Goal: Task Accomplishment & Management: Complete application form

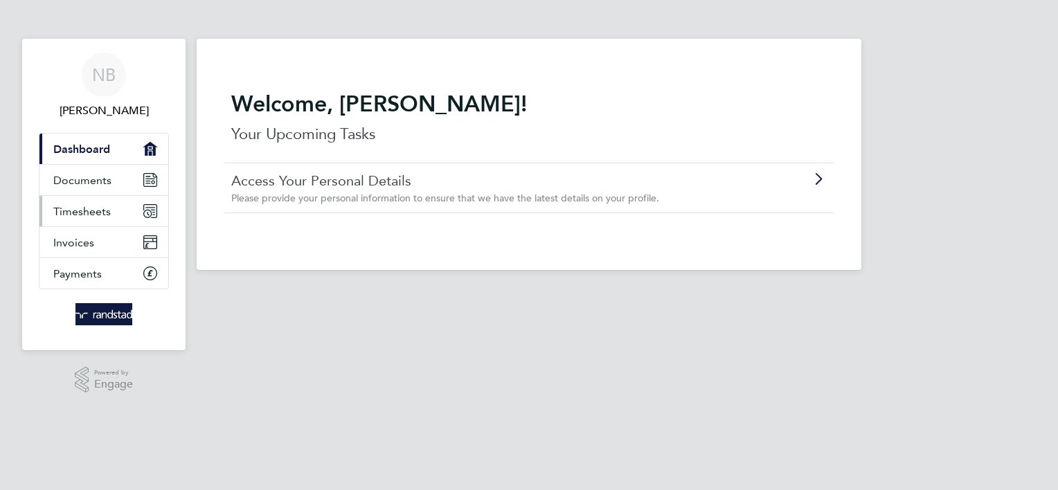
click at [100, 216] on span "Timesheets" at bounding box center [81, 211] width 57 height 13
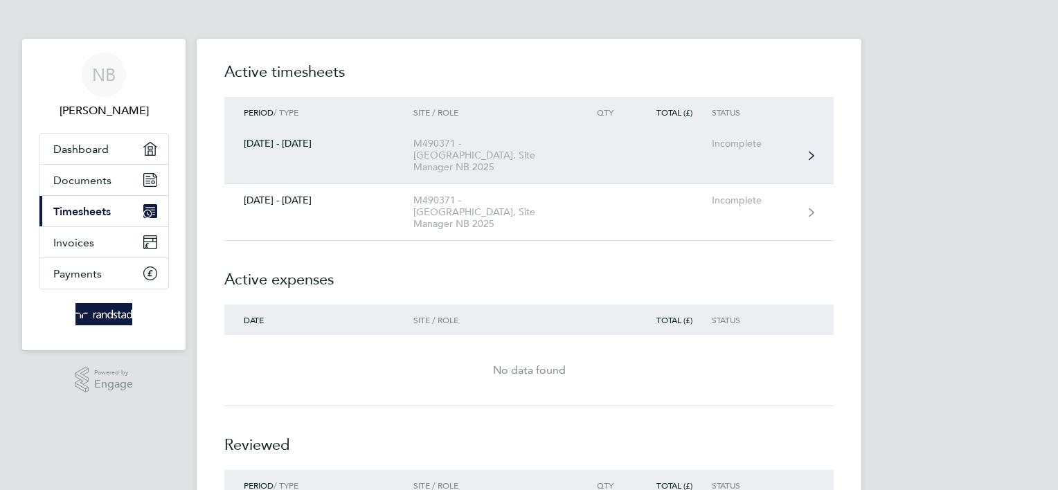
click at [811, 155] on icon at bounding box center [812, 156] width 6 height 10
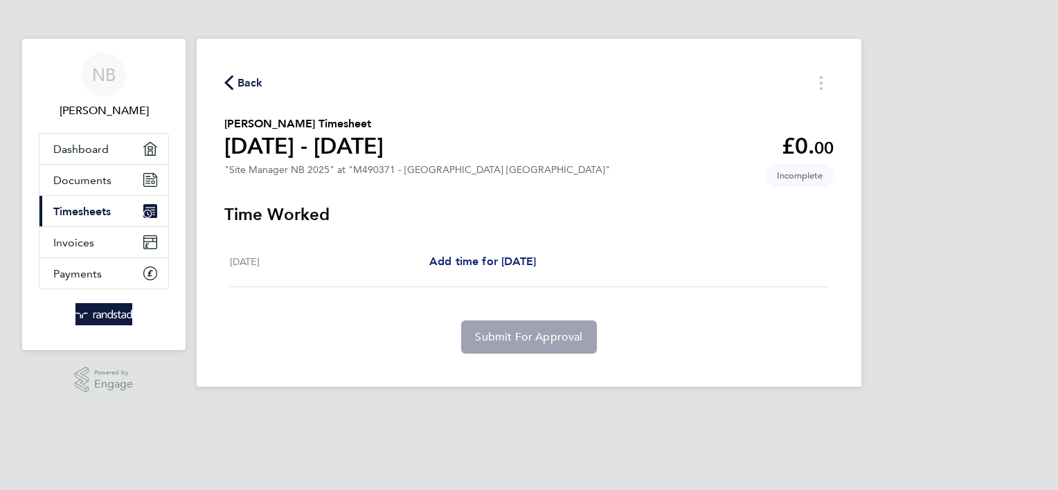
click at [501, 264] on span "Add time for [DATE]" at bounding box center [482, 261] width 107 height 13
select select "60"
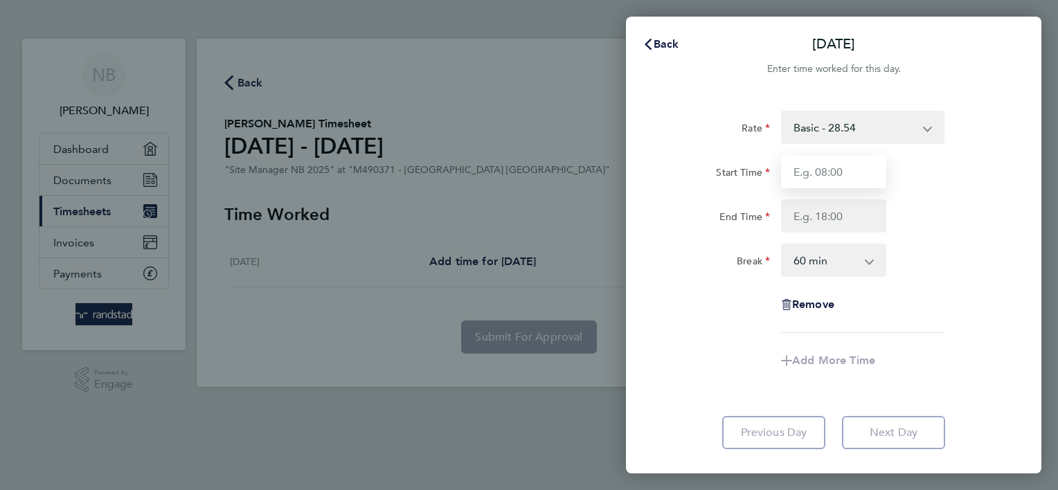
click at [847, 172] on input "Start Time" at bounding box center [833, 171] width 105 height 33
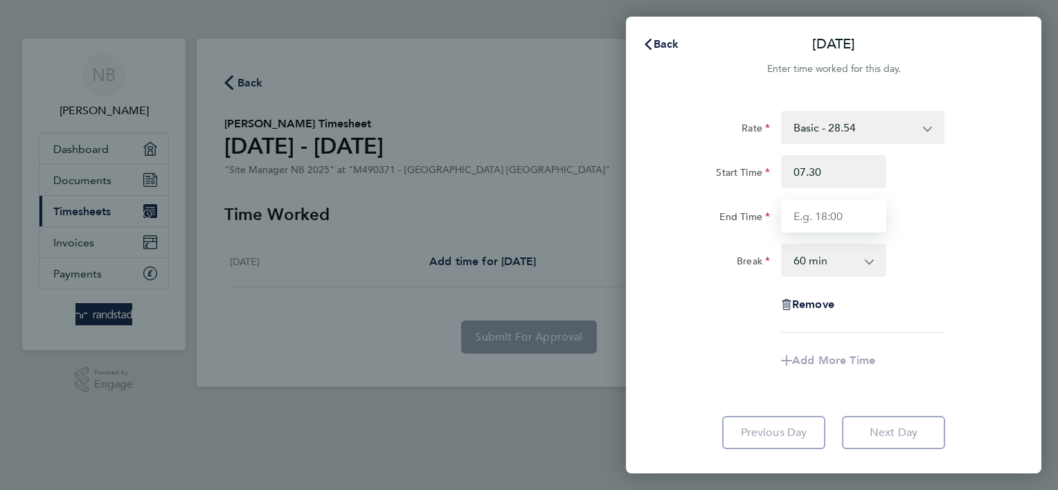
type input "07:30"
click at [801, 214] on input "End Time" at bounding box center [833, 215] width 105 height 33
type input "16:30"
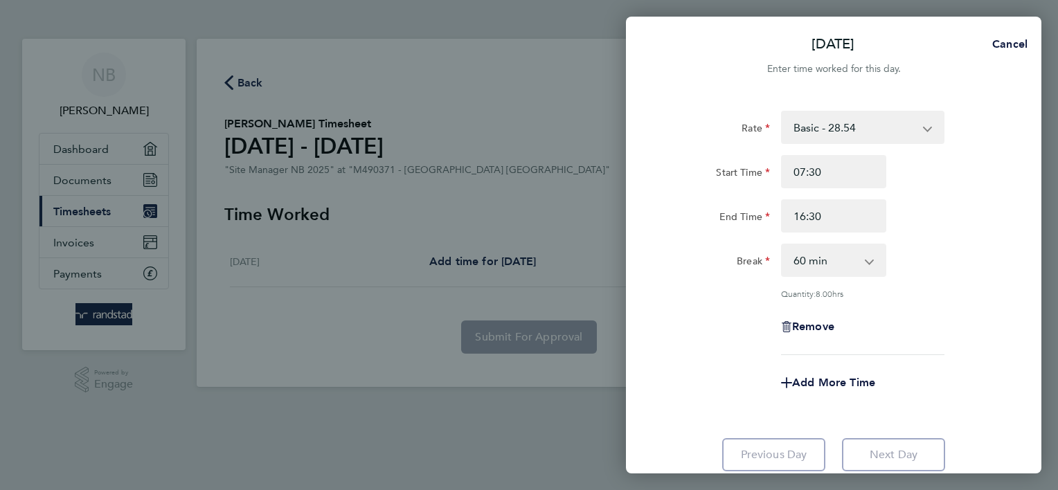
click at [874, 258] on app-icon-cross-button at bounding box center [876, 260] width 17 height 30
click at [870, 261] on app-icon-cross-button at bounding box center [876, 260] width 17 height 30
click at [814, 261] on select "0 min 15 min 30 min 45 min 60 min 75 min 90 min" at bounding box center [825, 260] width 86 height 30
select select "30"
click at [782, 245] on select "0 min 15 min 30 min 45 min 60 min 75 min 90 min" at bounding box center [825, 260] width 86 height 30
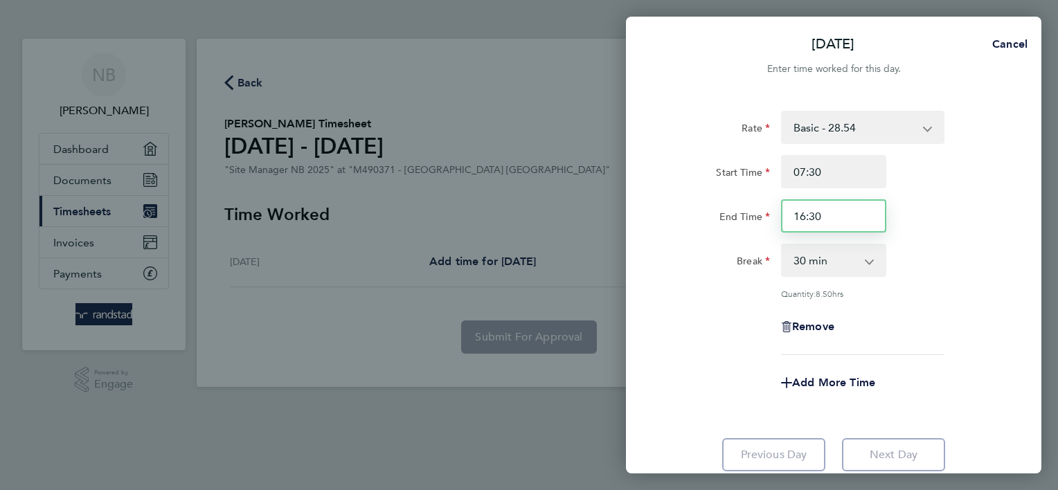
click at [822, 215] on input "16:30" at bounding box center [833, 215] width 105 height 33
type input "17:00"
click at [937, 280] on div "Rate Basic - 28.54 Start Time 07:30 End Time 17:00 Break 0 min 15 min 30 min 45…" at bounding box center [834, 233] width 338 height 244
click at [532, 434] on div "[DATE] Cancel Enter time worked for this day. Rate Basic - 28.54 Start Time 07:…" at bounding box center [529, 245] width 1058 height 490
click at [527, 343] on div "[DATE] Cancel Enter time worked for this day. Rate Basic - 28.54 Start Time 07:…" at bounding box center [529, 245] width 1058 height 490
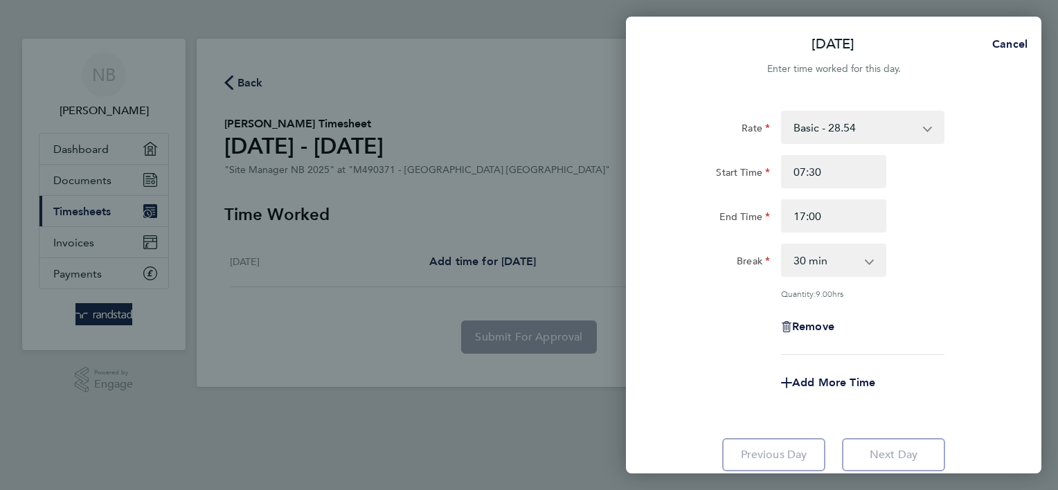
click at [174, 422] on div "[DATE] Cancel Enter time worked for this day. Rate Basic - 28.54 Start Time 07:…" at bounding box center [529, 245] width 1058 height 490
click at [895, 454] on app-form-button "Next Day" at bounding box center [888, 454] width 111 height 33
click at [930, 127] on app-icon-cross-button at bounding box center [934, 127] width 17 height 30
click at [407, 427] on div "[DATE] Cancel Enter time worked for this day. Rate Basic - 28.54 Start Time 07:…" at bounding box center [529, 245] width 1058 height 490
click at [879, 456] on app-form-button "Next Day" at bounding box center [888, 454] width 111 height 33
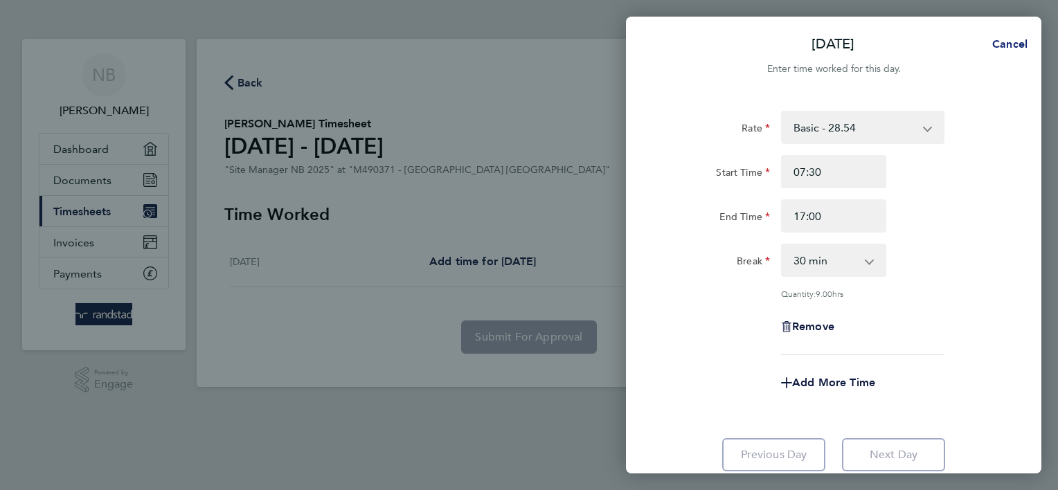
click at [1004, 44] on span "Cancel" at bounding box center [1007, 43] width 39 height 13
select select "60"
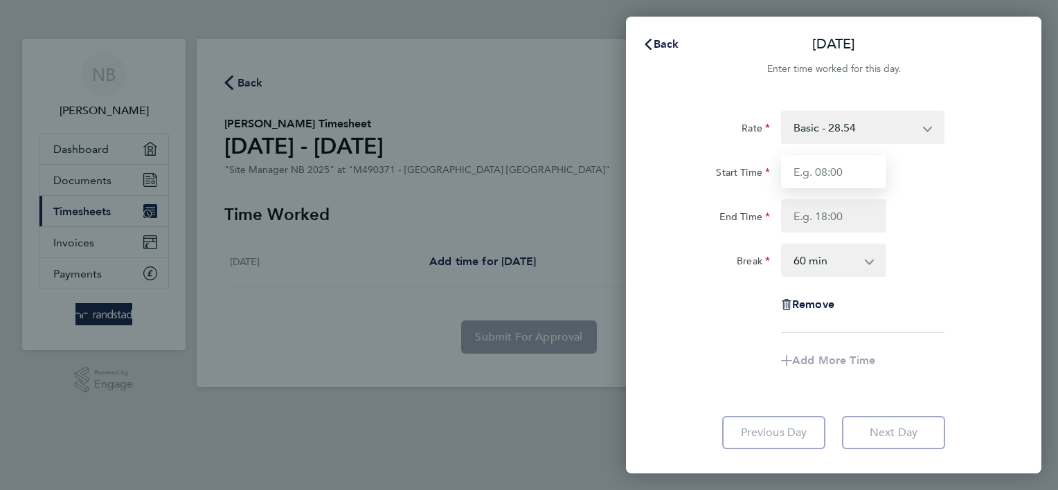
click at [847, 171] on input "Start Time" at bounding box center [833, 171] width 105 height 33
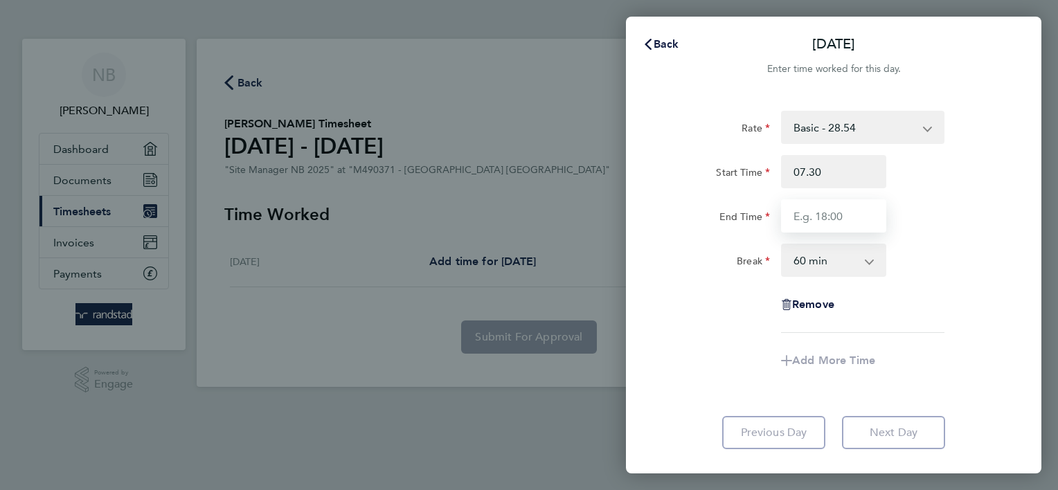
type input "07:30"
click at [856, 213] on input "End Time" at bounding box center [833, 215] width 105 height 33
type input "17:00"
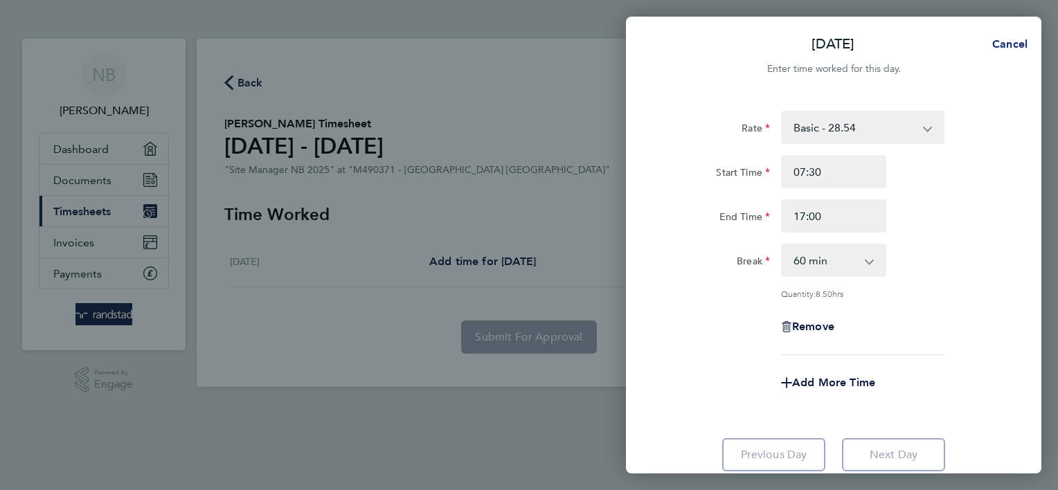
click at [1019, 45] on span "Cancel" at bounding box center [1007, 43] width 39 height 13
select select "60"
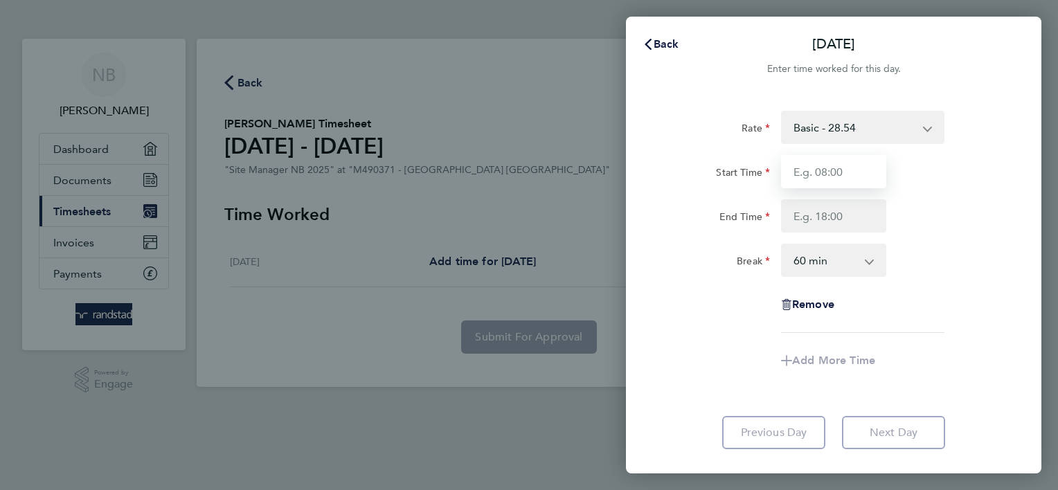
click at [850, 172] on input "Start Time" at bounding box center [833, 171] width 105 height 33
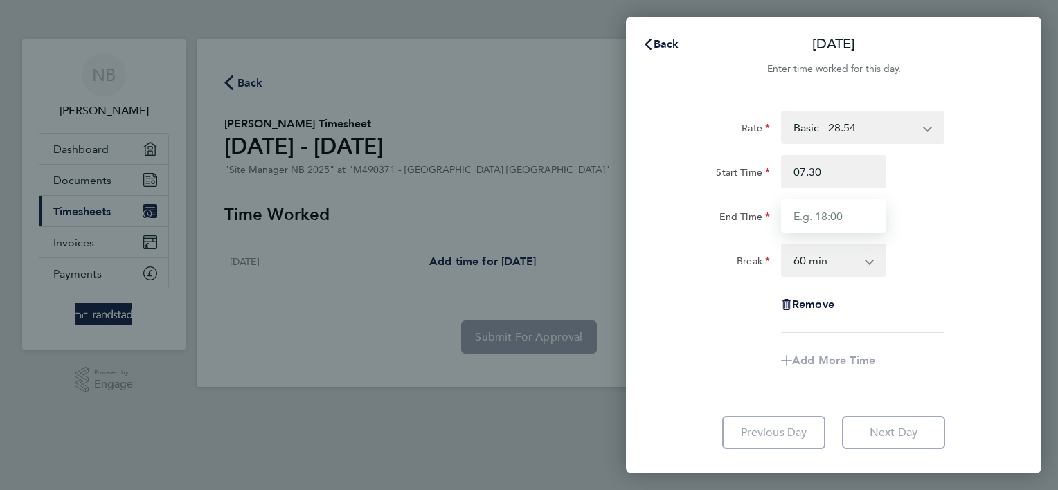
type input "07:30"
click at [815, 216] on input "End Time" at bounding box center [833, 215] width 105 height 33
type input "17:00"
click at [869, 262] on app-icon-cross-button at bounding box center [876, 260] width 17 height 30
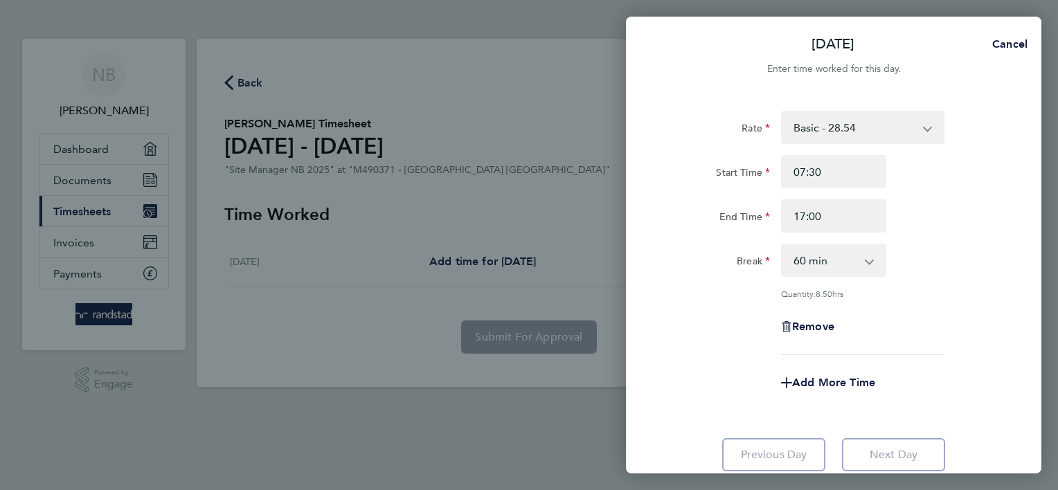
click at [869, 269] on app-icon-cross-button at bounding box center [876, 260] width 17 height 30
click at [868, 263] on app-icon-cross-button at bounding box center [876, 260] width 17 height 30
click at [971, 254] on div "Break 0 min 15 min 30 min 45 min 60 min 75 min 90 min" at bounding box center [833, 260] width 349 height 33
click at [746, 291] on div "Quantity: 8.50 hrs" at bounding box center [833, 293] width 349 height 11
click at [869, 262] on app-icon-cross-button at bounding box center [876, 260] width 17 height 30
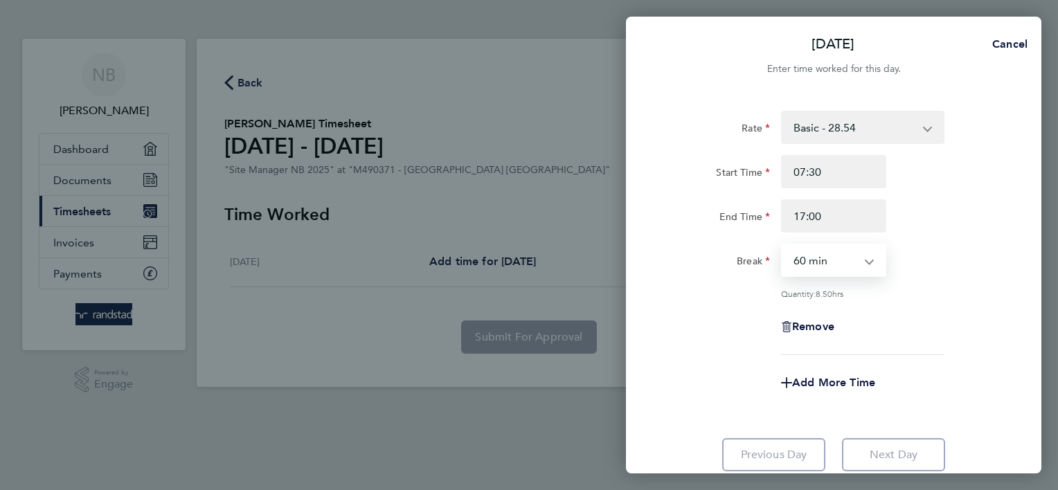
click at [867, 259] on select "0 min 15 min 30 min 45 min 60 min 75 min 90 min" at bounding box center [825, 260] width 86 height 30
select select "30"
click at [782, 245] on select "0 min 15 min 30 min 45 min 60 min 75 min 90 min" at bounding box center [825, 260] width 86 height 30
click at [839, 382] on span "Add More Time" at bounding box center [833, 382] width 83 height 13
select select "null"
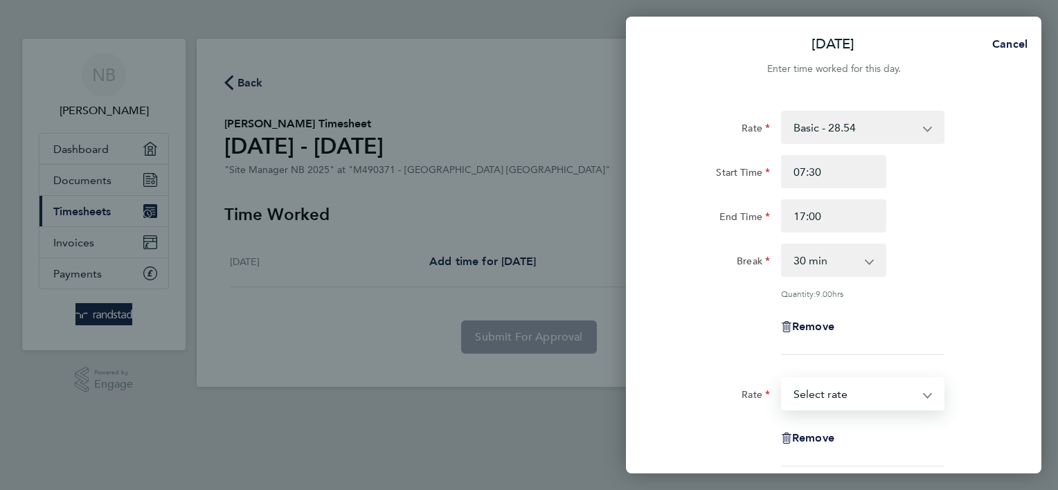
click at [925, 394] on select "Basic - 28.54 Select rate" at bounding box center [854, 394] width 144 height 30
select select "60"
